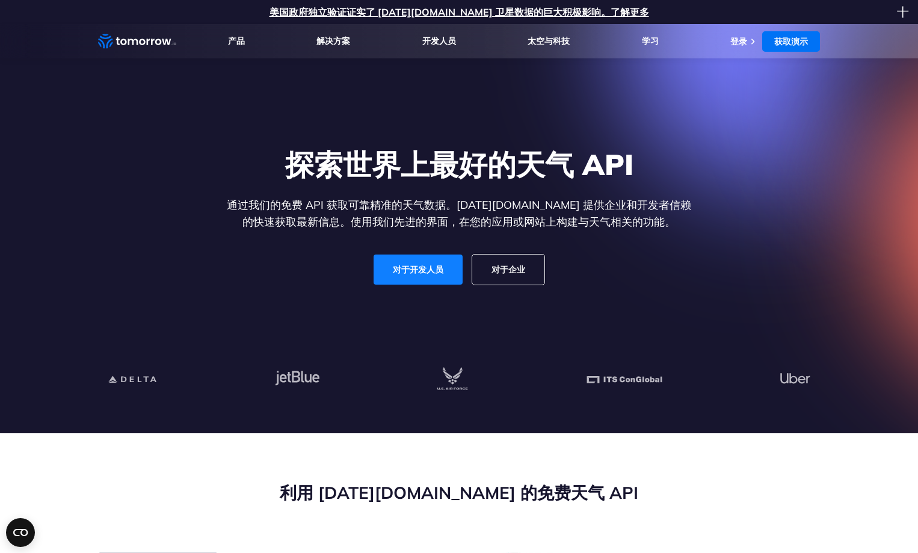
click at [423, 277] on link "对于开发人员" at bounding box center [418, 270] width 89 height 30
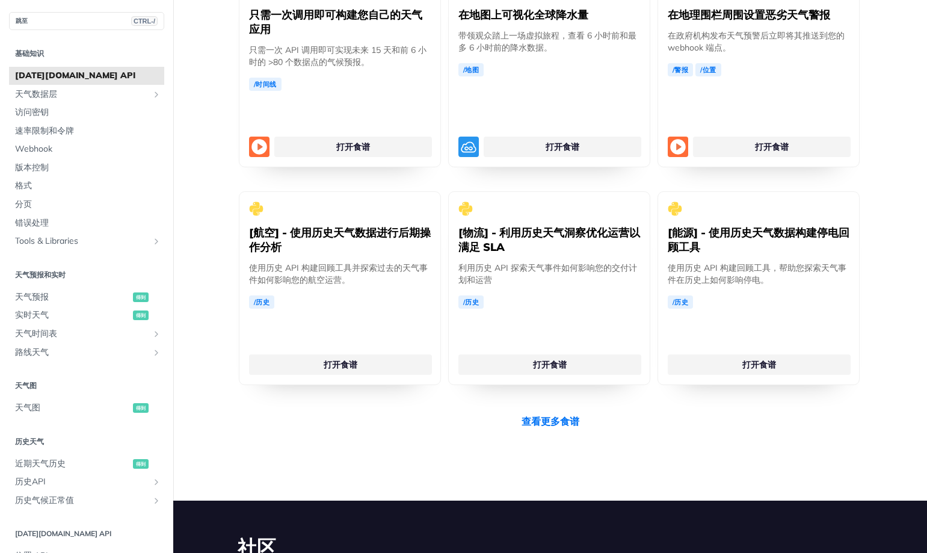
scroll to position [1985, 0]
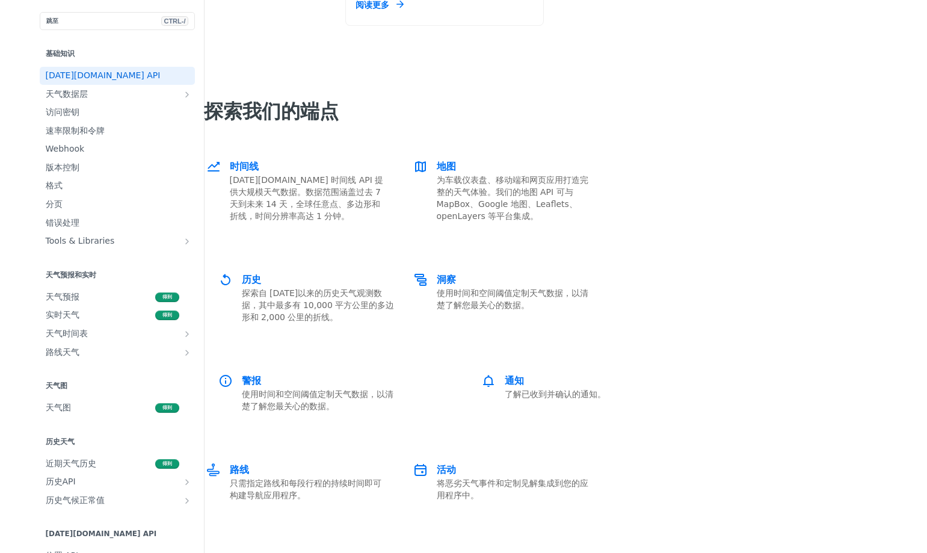
click at [75, 75] on font "[DATE][DOMAIN_NAME] API" at bounding box center [103, 75] width 115 height 10
click at [46, 113] on font "访问密钥" at bounding box center [63, 112] width 34 height 10
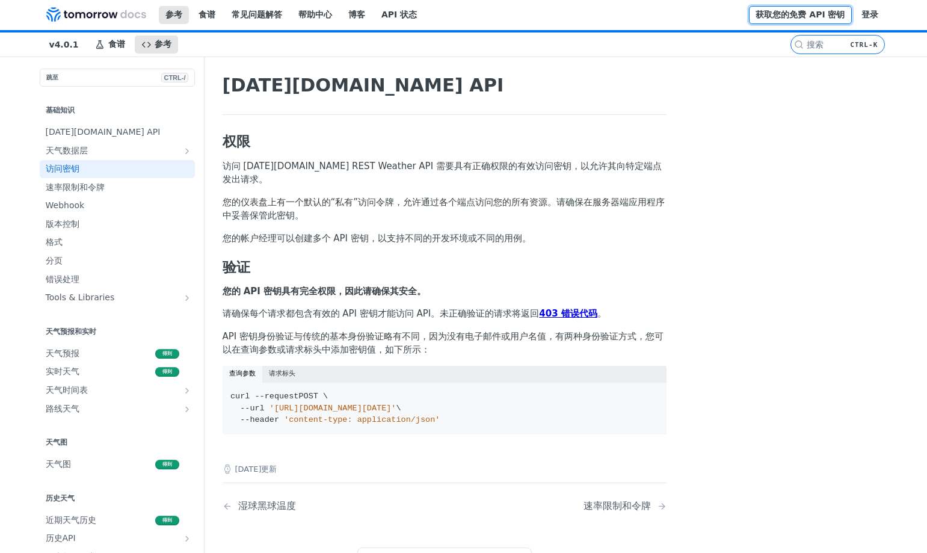
click at [801, 15] on font "获取您的免费 API 密钥" at bounding box center [800, 15] width 89 height 10
click at [865, 15] on font "登录" at bounding box center [870, 15] width 17 height 10
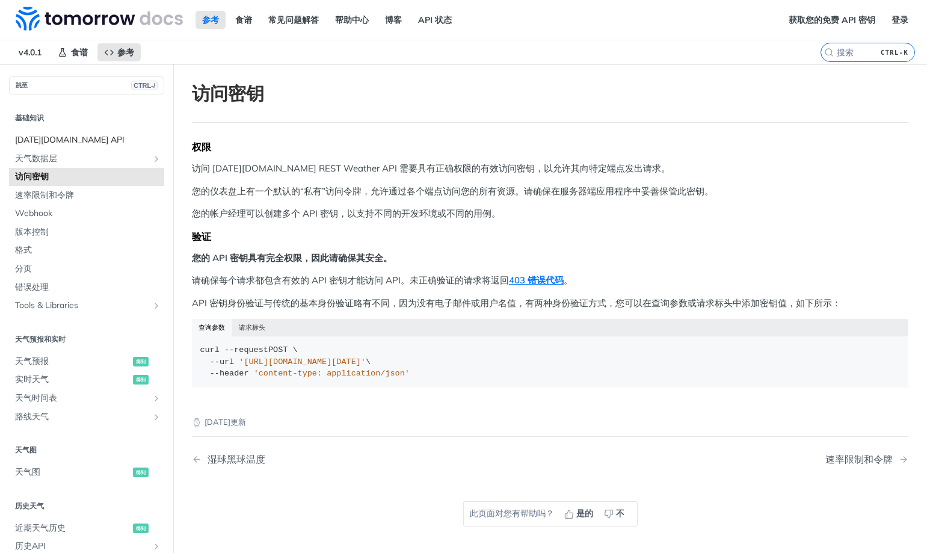
click at [61, 139] on font "[DATE][DOMAIN_NAME] API" at bounding box center [70, 139] width 110 height 11
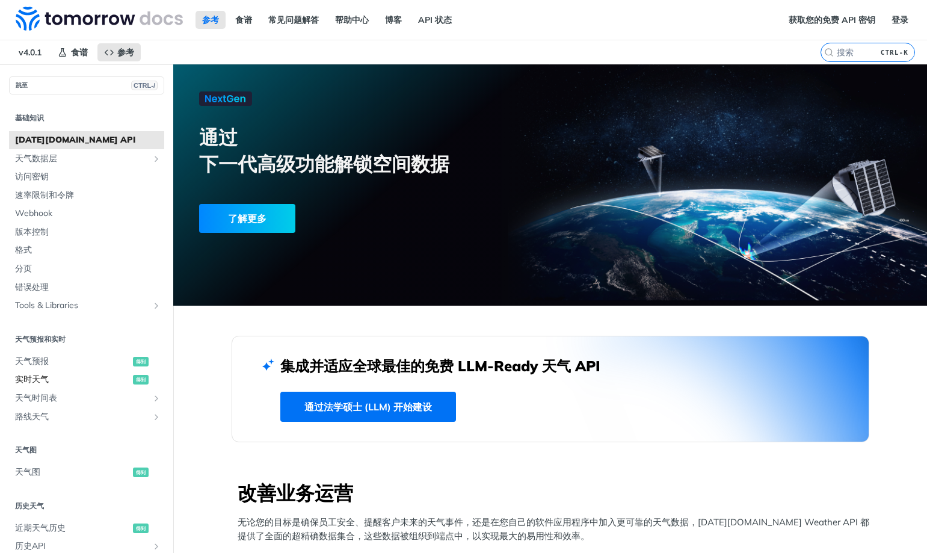
click at [146, 377] on font "得到" at bounding box center [141, 380] width 10 height 6
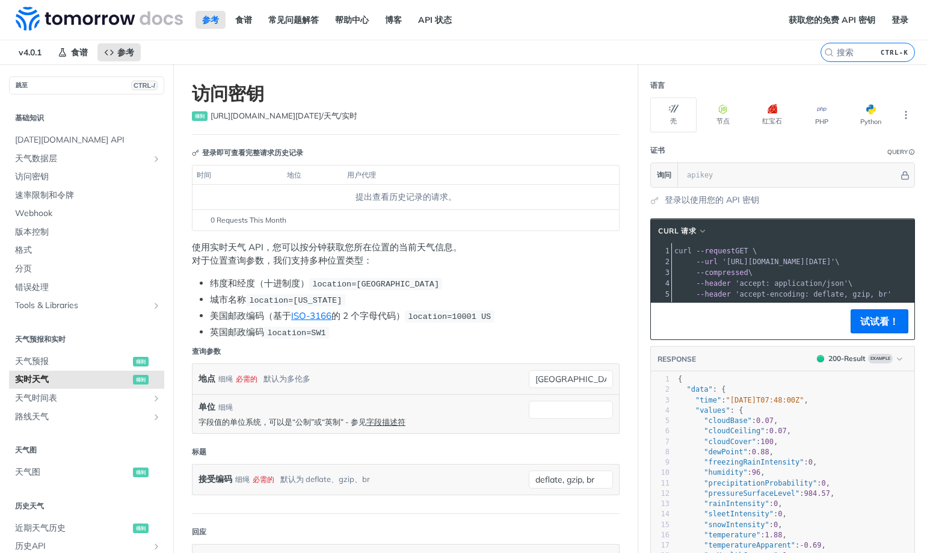
click at [887, 147] on div "Query" at bounding box center [897, 151] width 20 height 9
click at [901, 171] on icon "Hide" at bounding box center [905, 175] width 9 height 9
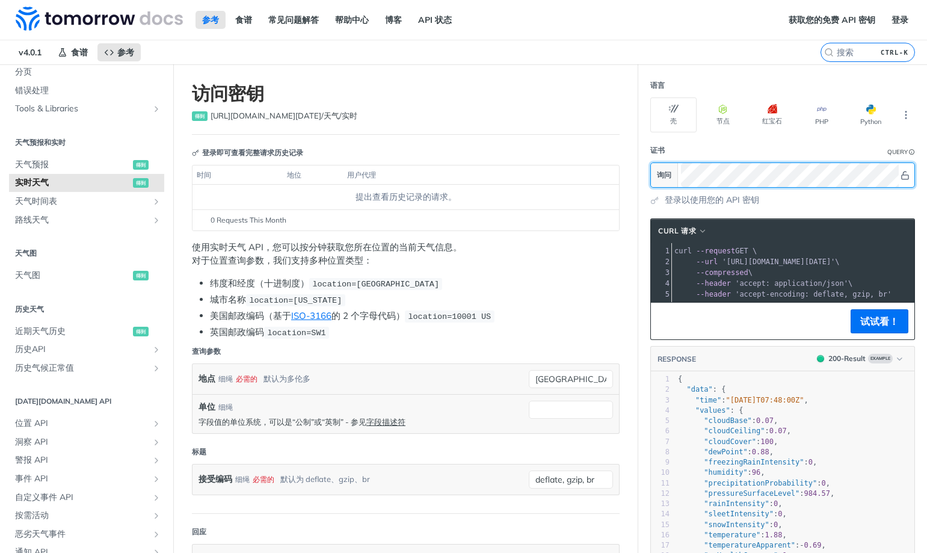
scroll to position [241, 0]
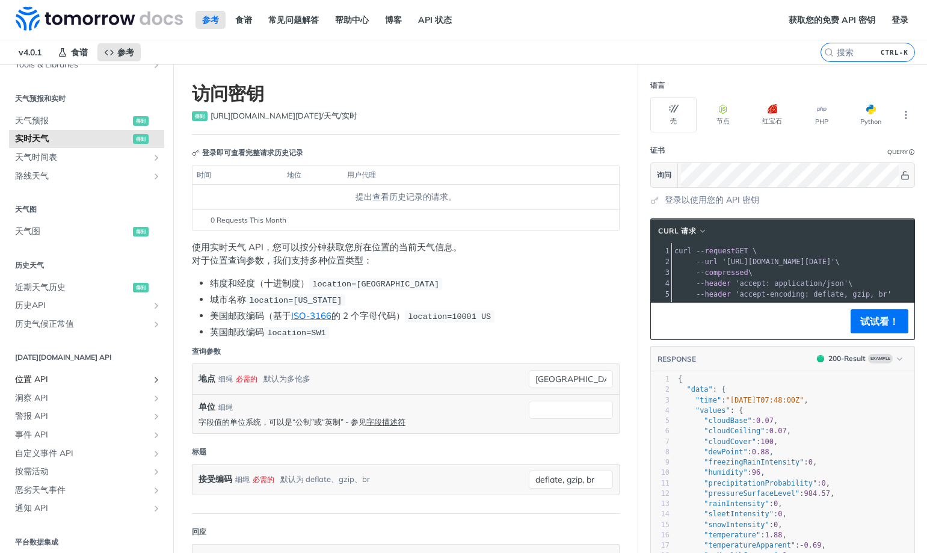
click at [48, 374] on font "位置 API" at bounding box center [31, 379] width 33 height 11
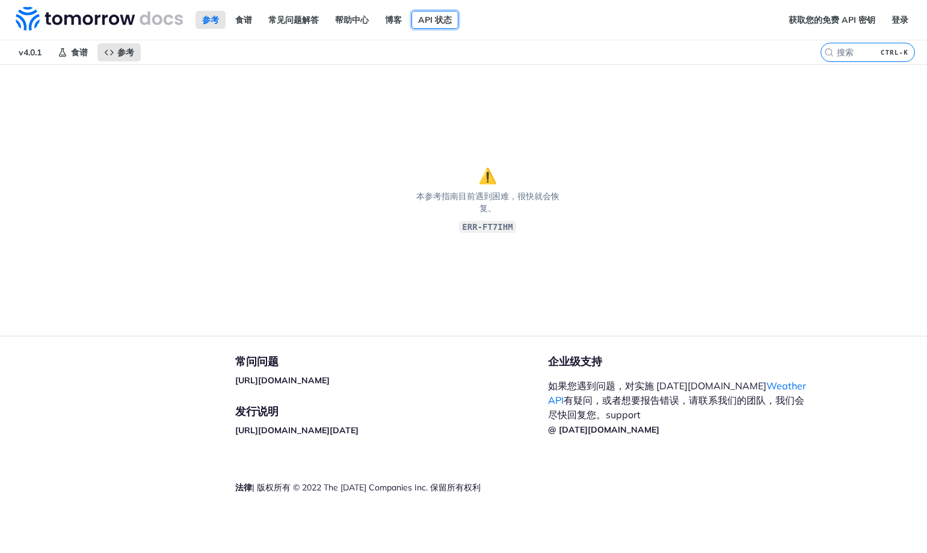
click at [418, 16] on font "API 状态" at bounding box center [435, 19] width 34 height 11
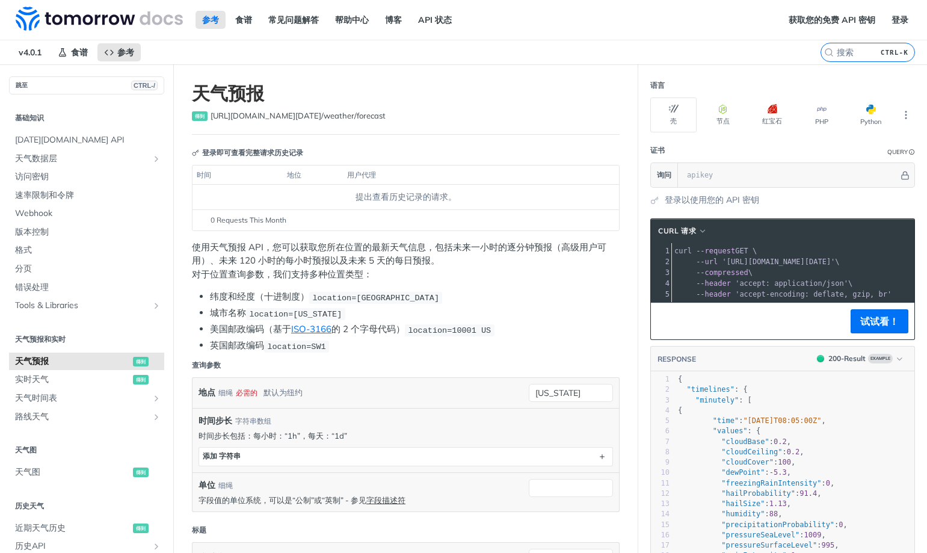
click at [366, 199] on font "提出查看历史记录的请求。" at bounding box center [406, 196] width 101 height 11
click at [303, 222] on div "0 Requests This Month" at bounding box center [406, 220] width 415 height 11
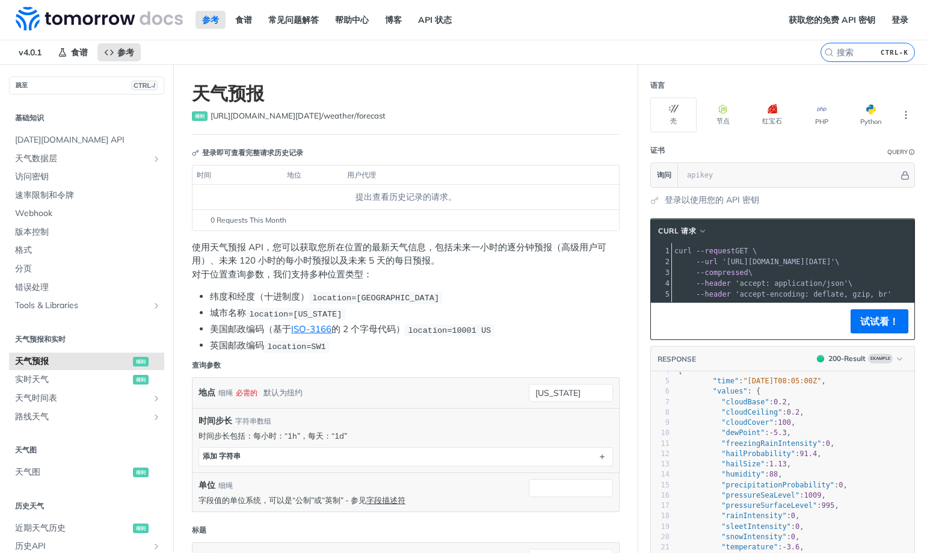
scroll to position [60, 0]
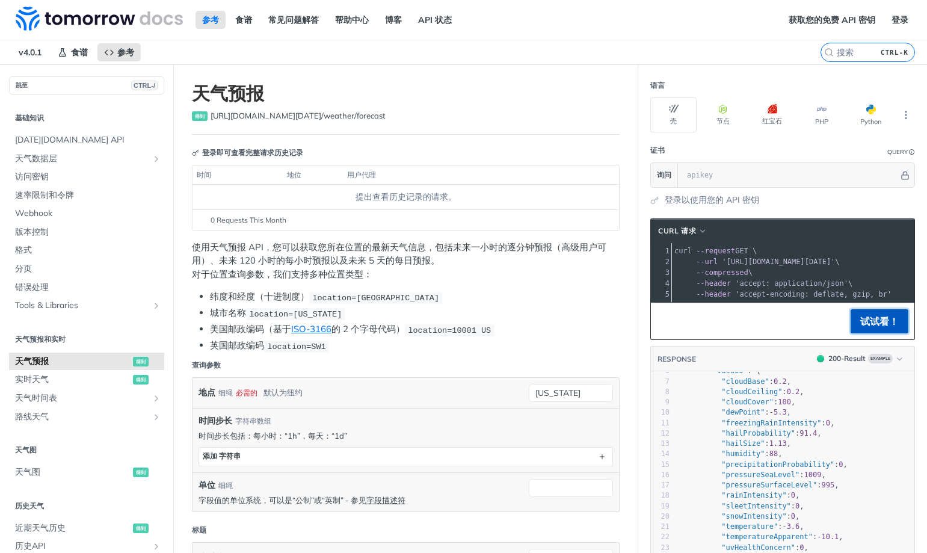
click at [872, 327] on font "试试看！" at bounding box center [879, 321] width 39 height 12
click at [550, 324] on li "美国邮政编码 （基于 ISO-3166 的 2 个字母代码） location=10001 US" at bounding box center [415, 329] width 410 height 14
click at [562, 394] on input "new york" at bounding box center [571, 393] width 84 height 18
click at [519, 457] on font "使用默认值" at bounding box center [511, 457] width 42 height 11
click at [555, 403] on div "地点 细绳 必需的 默认为纽约 new york" at bounding box center [406, 393] width 427 height 30
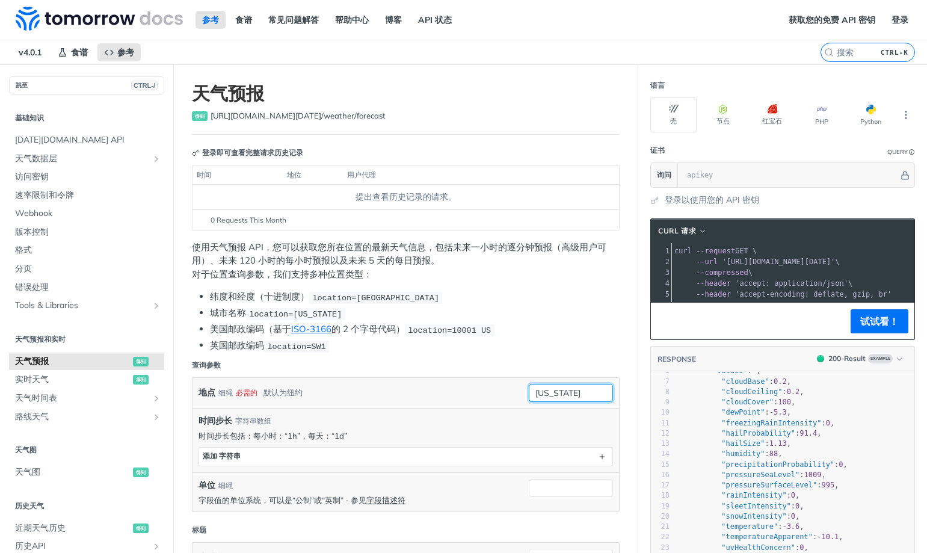
click at [567, 394] on input "new york" at bounding box center [571, 393] width 84 height 18
click at [572, 392] on input "new york" at bounding box center [571, 393] width 84 height 18
type input "n"
type input "china"
click at [546, 341] on li "英国邮政编码 location=SW1" at bounding box center [415, 346] width 410 height 14
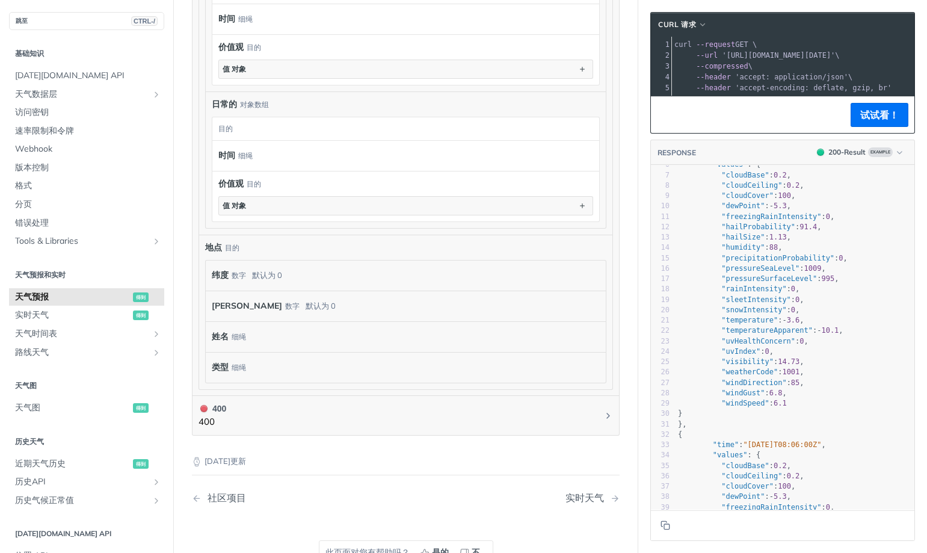
scroll to position [963, 0]
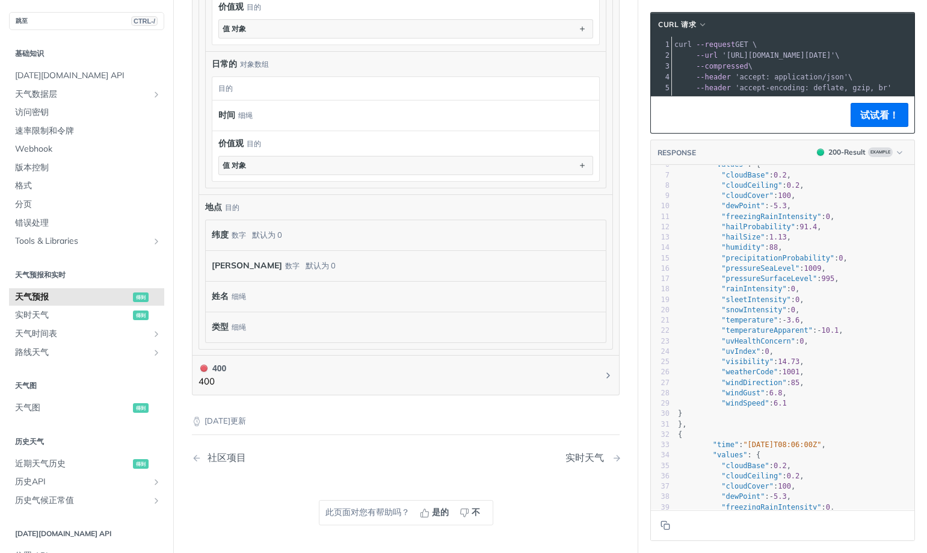
click at [573, 456] on font "实时天气" at bounding box center [585, 457] width 39 height 12
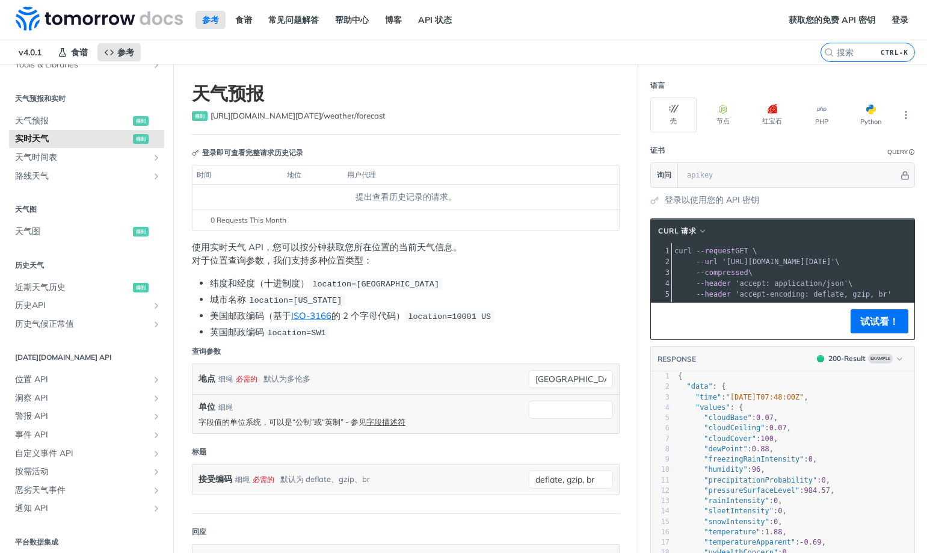
click at [535, 82] on h1 "天气预报" at bounding box center [406, 93] width 428 height 22
click at [892, 15] on font "登录" at bounding box center [900, 19] width 17 height 11
